Goal: Task Accomplishment & Management: Complete application form

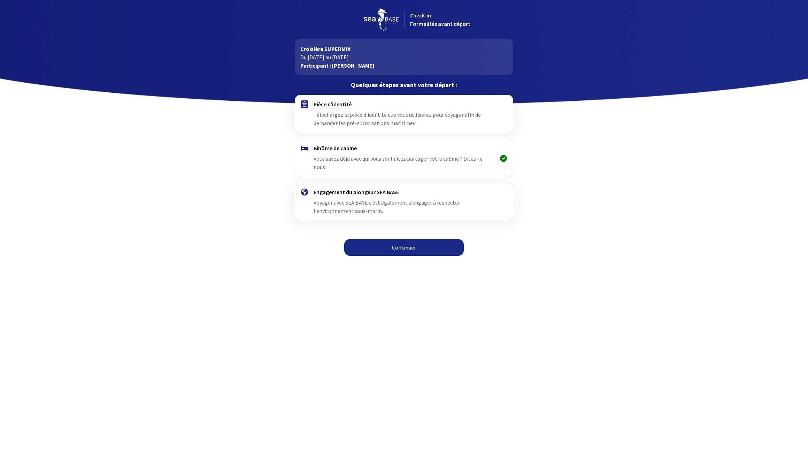
click at [360, 115] on span "Téléchargez la pièce d'identité que vous utiliserez pour voyager afin de demand…" at bounding box center [396, 118] width 167 height 15
click at [320, 104] on h4 "Pièce d'identité" at bounding box center [403, 104] width 181 height 7
click at [304, 106] on img at bounding box center [304, 104] width 7 height 8
click at [407, 240] on link "Continuer" at bounding box center [403, 247] width 119 height 17
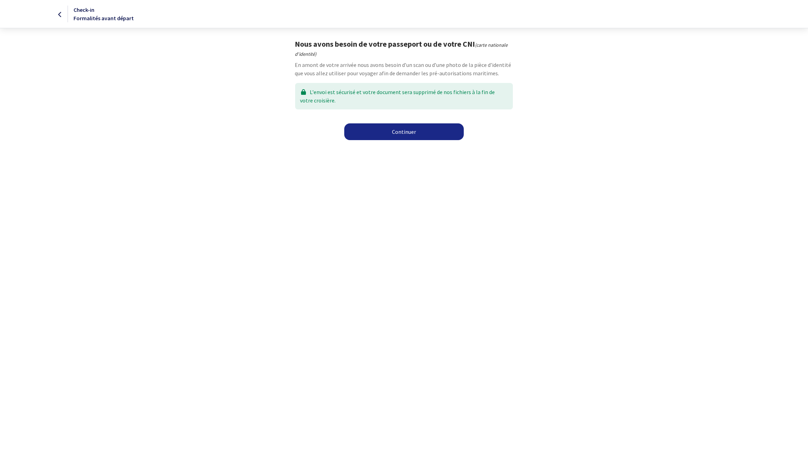
click at [404, 134] on link "Continuer" at bounding box center [403, 131] width 119 height 17
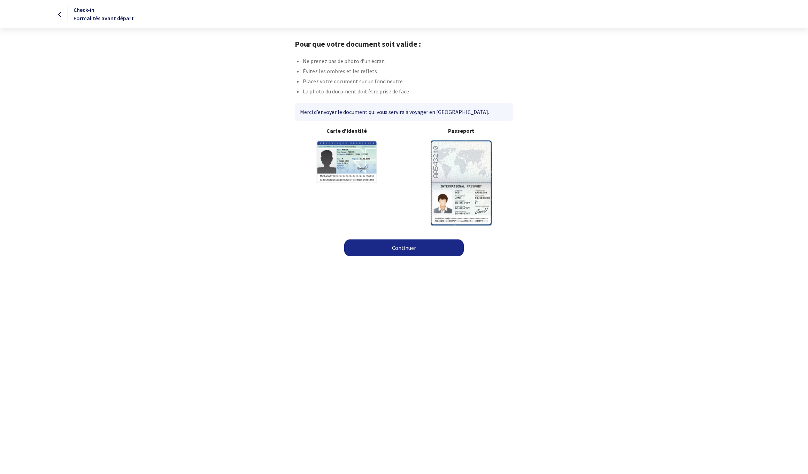
click at [399, 252] on link "Continuer" at bounding box center [403, 247] width 119 height 17
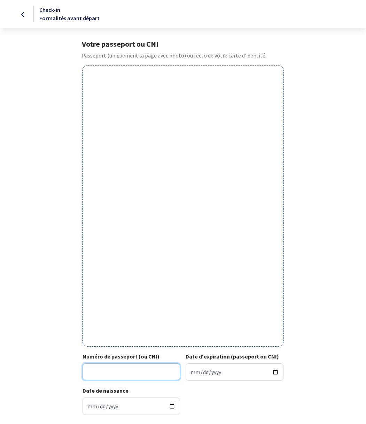
click at [140, 373] on input "Numéro de passeport (ou CNI)" at bounding box center [132, 371] width 98 height 17
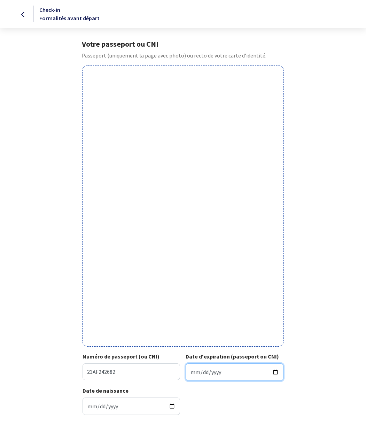
click at [204, 374] on input "Date d'expiration (passeport ou CNI)" at bounding box center [235, 371] width 98 height 17
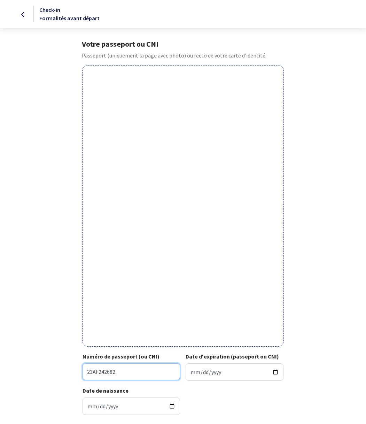
click at [135, 373] on input "23AF242682" at bounding box center [132, 371] width 98 height 17
type input "23AF24268"
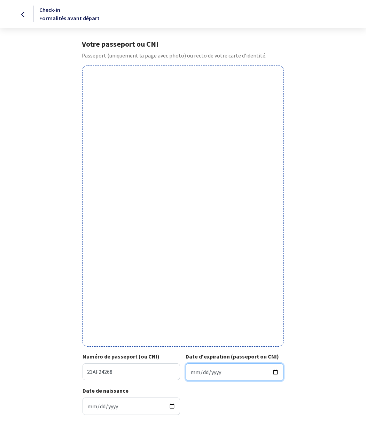
click at [204, 378] on input "Date d'expiration (passeport ou CNI)" at bounding box center [235, 371] width 98 height 17
click at [195, 373] on input "Date d'expiration (passeport ou CNI)" at bounding box center [235, 371] width 98 height 17
type input "2033-01-16"
click at [314, 384] on div "Votre passeport ou CNI Passeport (uniquement la page avec photo) ou recto de vo…" at bounding box center [183, 229] width 366 height 381
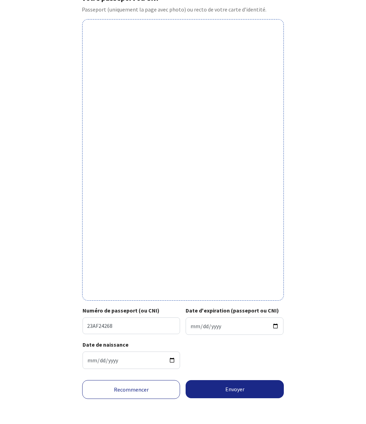
scroll to position [52, 0]
click at [242, 394] on button "Envoyer" at bounding box center [235, 389] width 98 height 18
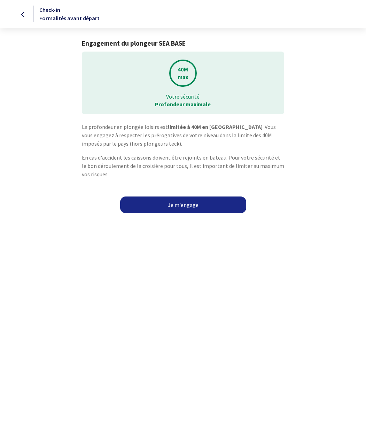
click at [182, 205] on link "Je m'engage" at bounding box center [183, 204] width 126 height 17
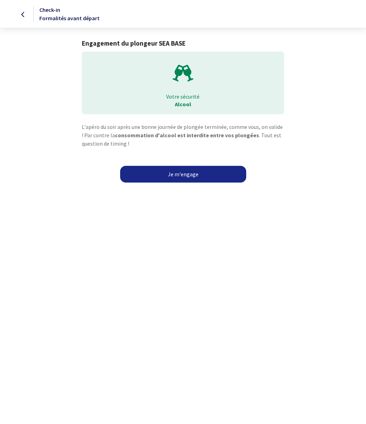
click at [184, 175] on link "Je m'engage" at bounding box center [183, 174] width 126 height 17
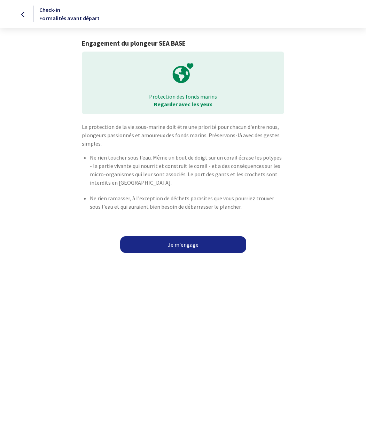
click at [182, 245] on link "Je m'engage" at bounding box center [183, 244] width 126 height 17
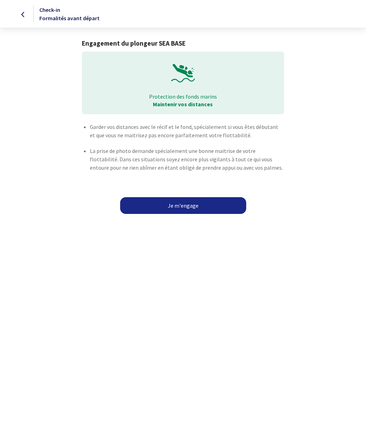
click at [180, 208] on link "Je m'engage" at bounding box center [183, 205] width 126 height 17
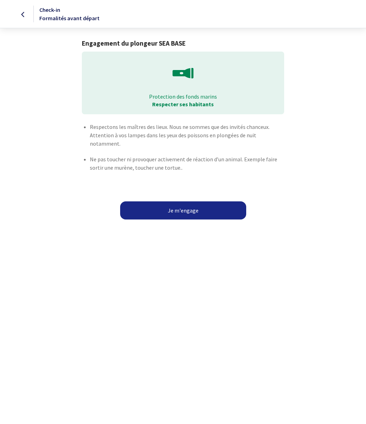
click at [194, 202] on button "Je m'engage" at bounding box center [183, 210] width 126 height 18
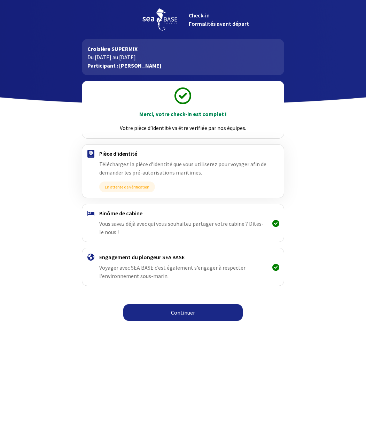
click at [186, 314] on link "Continuer" at bounding box center [182, 312] width 119 height 17
click at [179, 314] on link "Continuer" at bounding box center [182, 312] width 119 height 17
